Goal: Go to known website: Access a specific website the user already knows

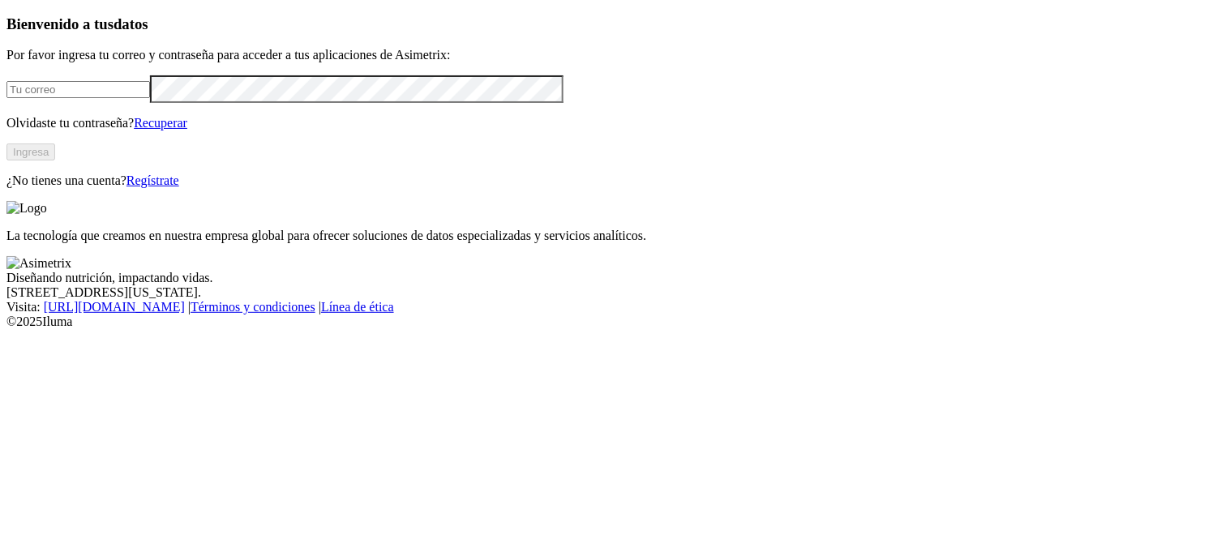
type input "nelson.gonzalez@contegral.co"
click at [55, 161] on button "Ingresa" at bounding box center [30, 152] width 49 height 17
